Goal: Use online tool/utility: Use online tool/utility

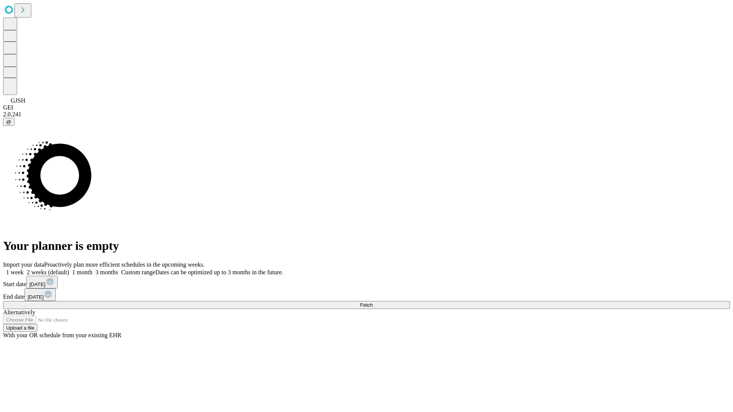
click at [373, 302] on span "Fetch" at bounding box center [366, 305] width 13 height 6
